Goal: Navigation & Orientation: Go to known website

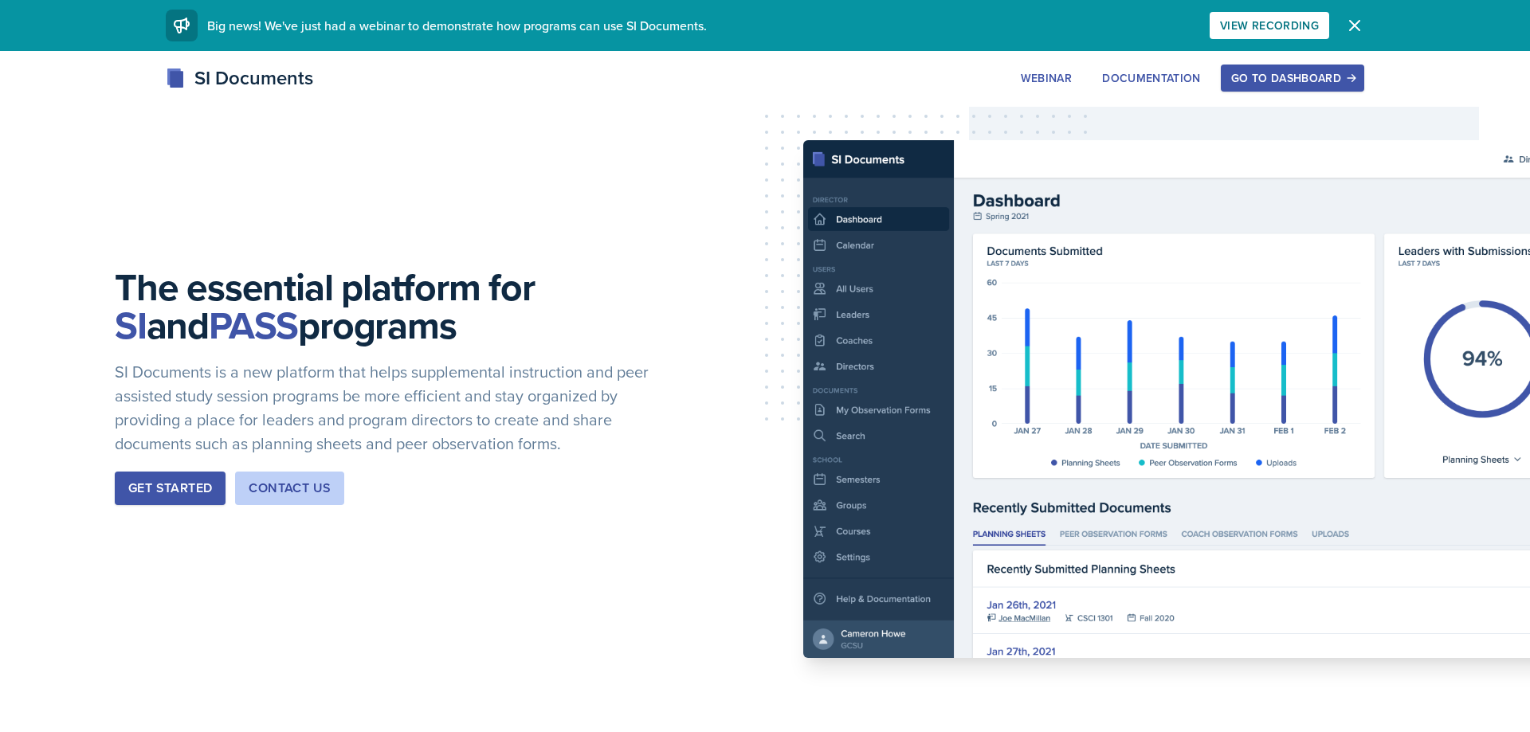
click at [1310, 82] on div "Go to Dashboard" at bounding box center [1292, 78] width 123 height 13
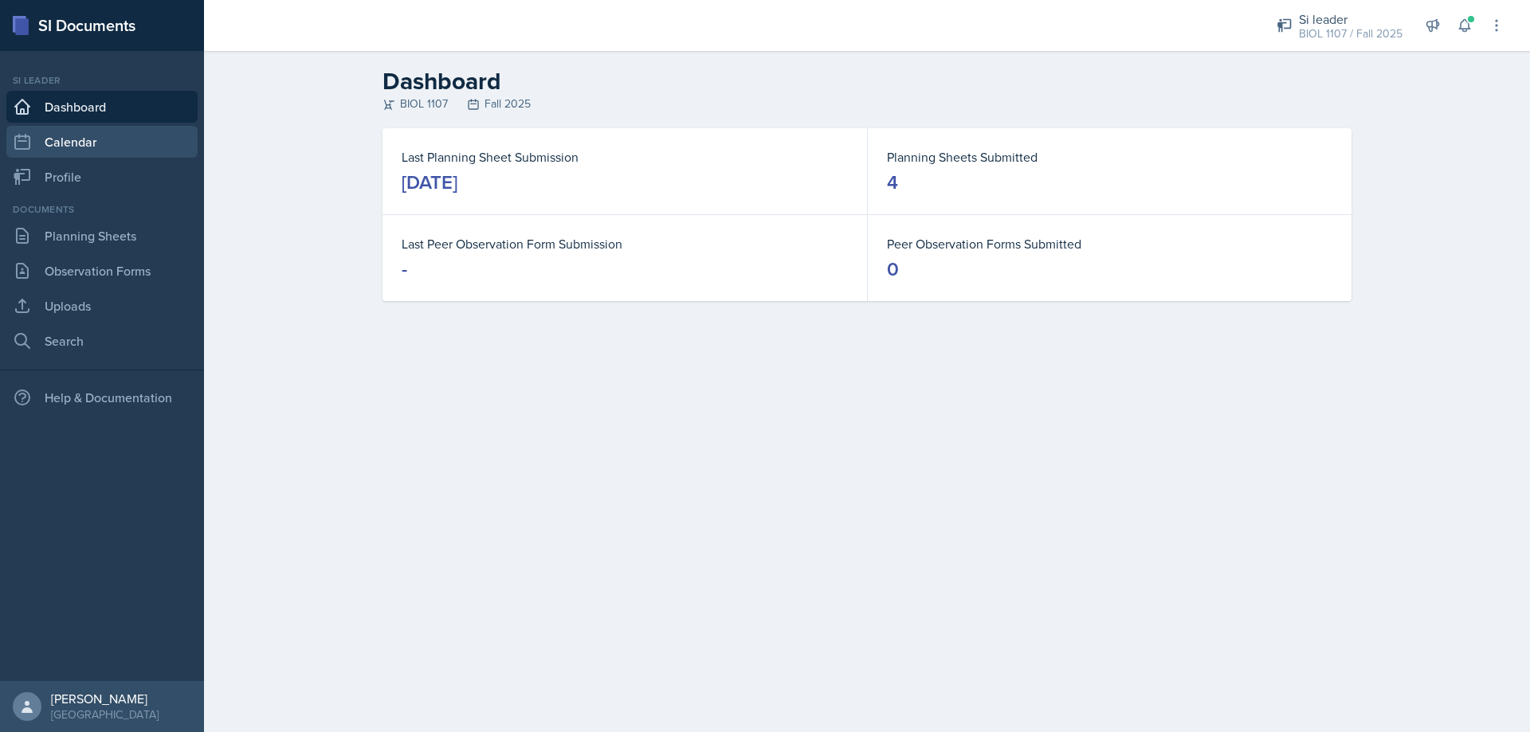
click at [68, 135] on link "Calendar" at bounding box center [101, 142] width 191 height 32
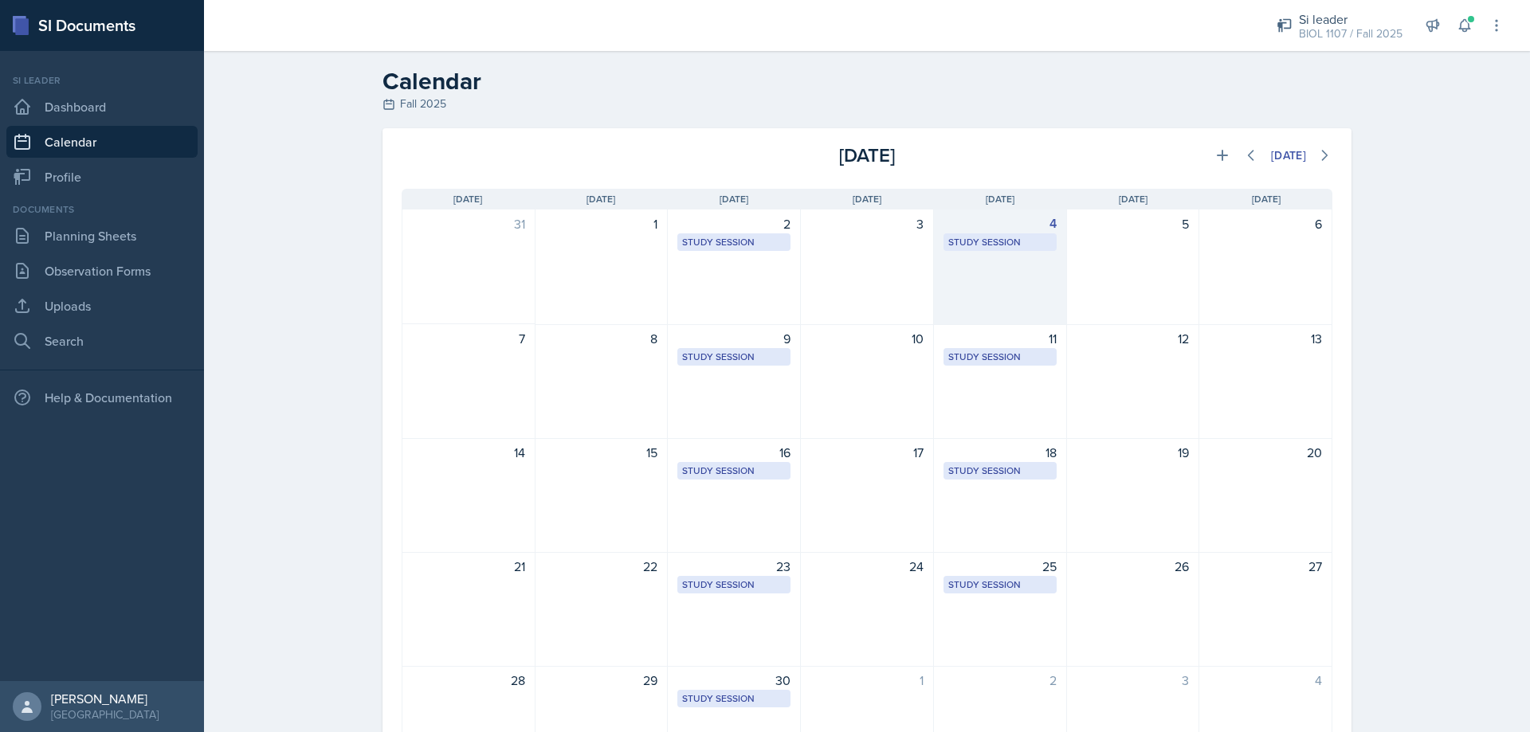
click at [1020, 268] on div "4 Study Session [URL][DOMAIN_NAME] 2:00 PM - 3:00 PM" at bounding box center [1000, 268] width 133 height 116
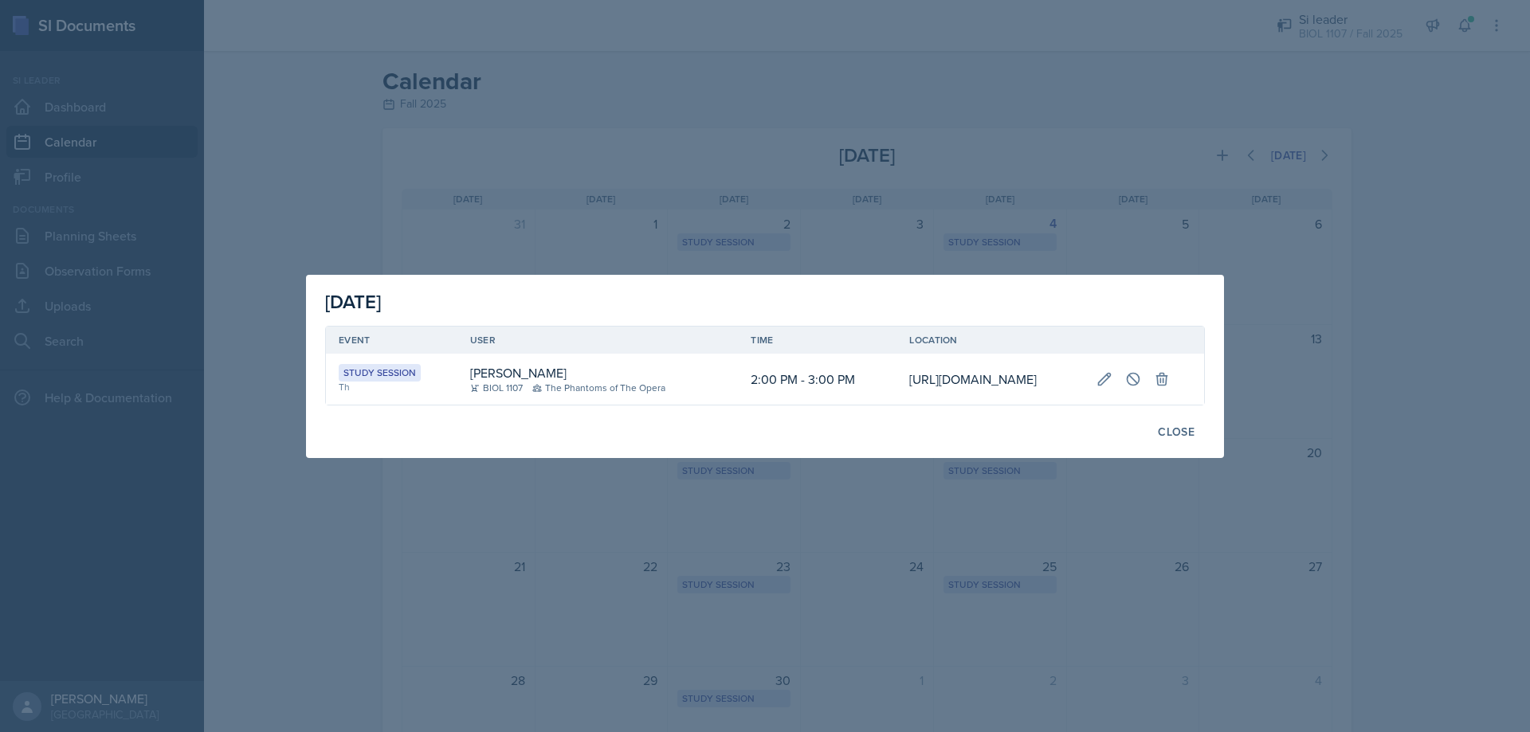
click at [911, 363] on td "[URL][DOMAIN_NAME]" at bounding box center [989, 379] width 186 height 51
click at [1019, 221] on div at bounding box center [765, 366] width 1530 height 732
